Goal: Task Accomplishment & Management: Use online tool/utility

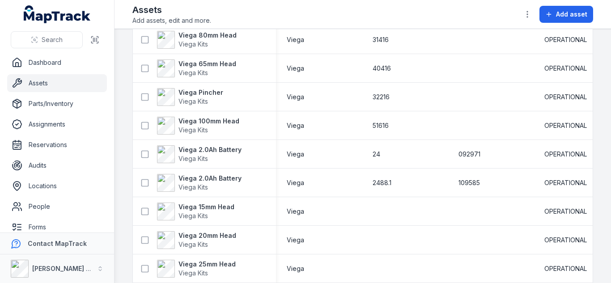
scroll to position [781, 0]
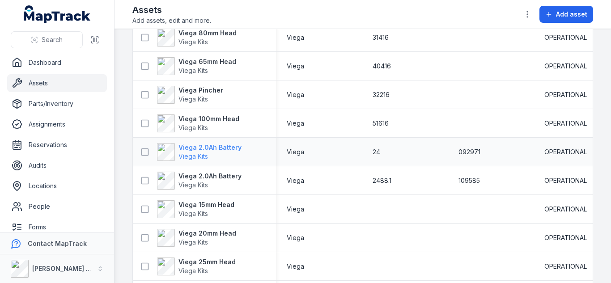
click at [217, 144] on strong "Viega 2.0Ah Battery" at bounding box center [209, 147] width 63 height 9
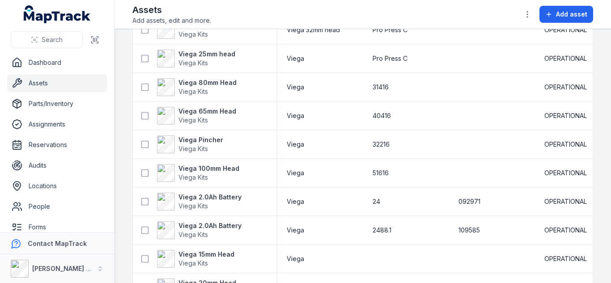
scroll to position [738, 0]
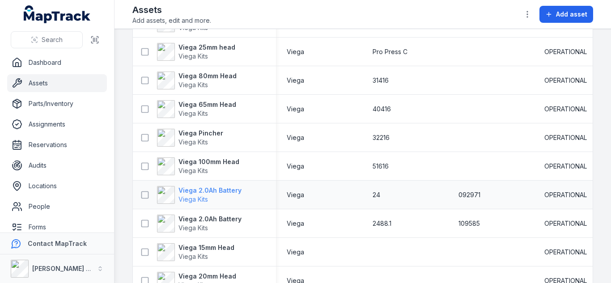
click at [211, 190] on strong "Viega 2.0Ah Battery" at bounding box center [209, 190] width 63 height 9
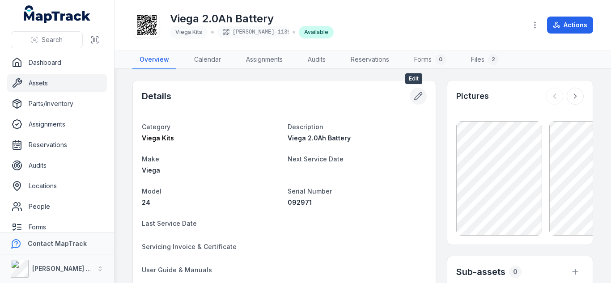
click at [414, 100] on icon at bounding box center [417, 96] width 9 height 9
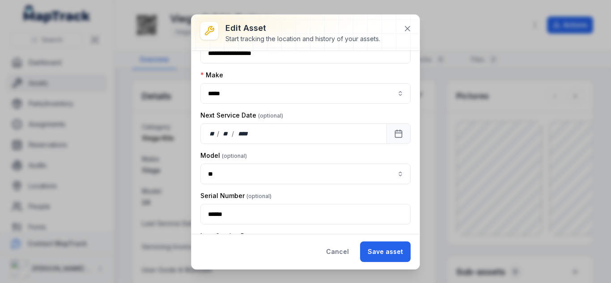
scroll to position [84, 0]
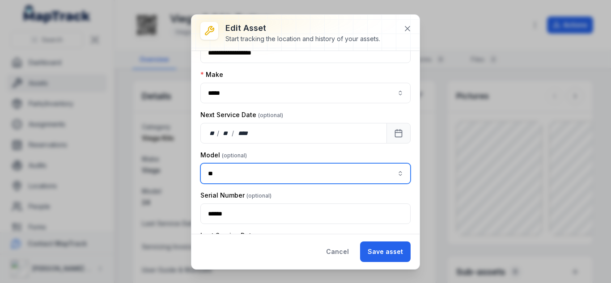
click at [262, 173] on input "**" at bounding box center [305, 173] width 210 height 21
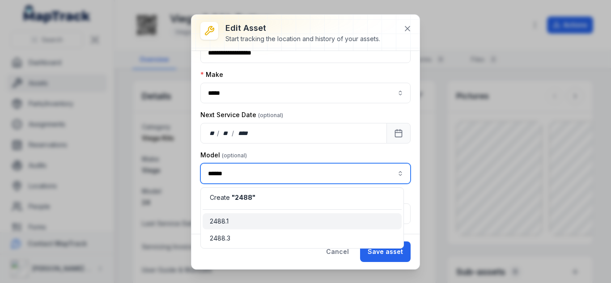
click at [228, 218] on span "2488.1" at bounding box center [219, 221] width 19 height 9
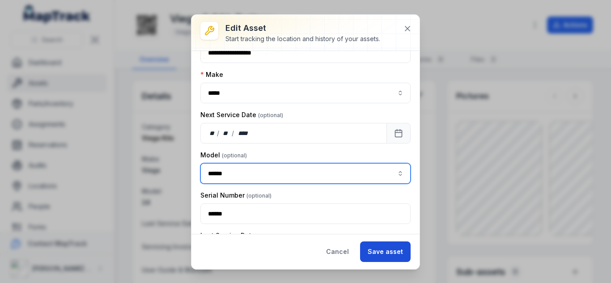
type input "******"
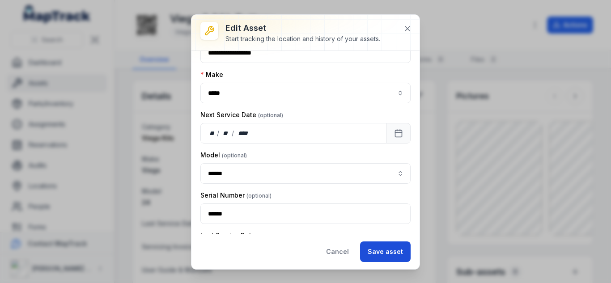
click at [379, 254] on button "Save asset" at bounding box center [385, 251] width 51 height 21
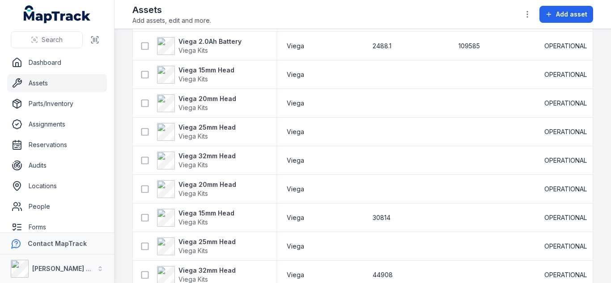
scroll to position [882, 0]
